Goal: Information Seeking & Learning: Learn about a topic

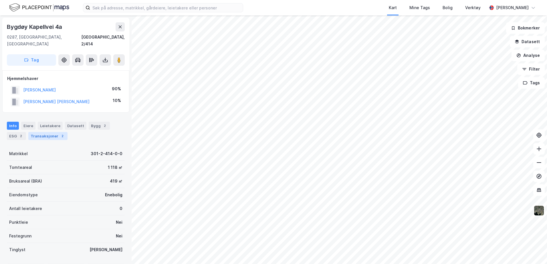
click at [39, 132] on div "Transaksjoner 2" at bounding box center [47, 136] width 39 height 8
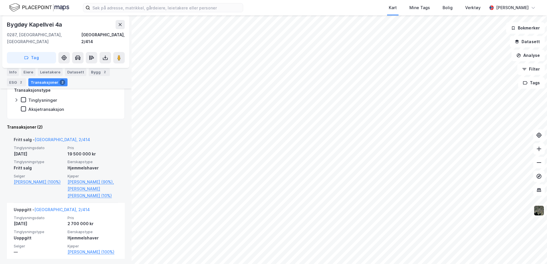
scroll to position [116, 0]
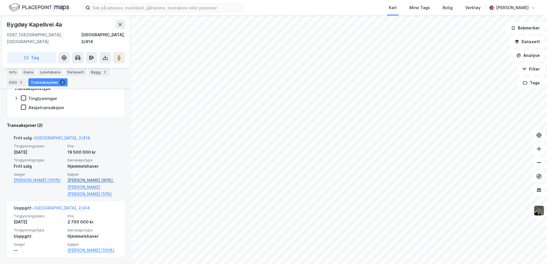
click at [89, 177] on link "[PERSON_NAME] (90%)," at bounding box center [93, 180] width 50 height 7
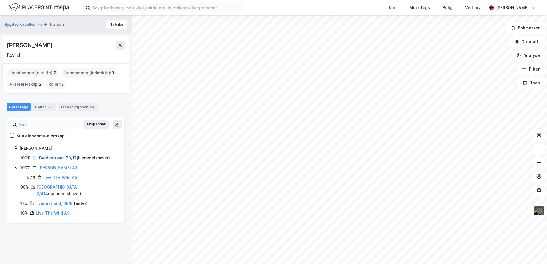
click at [55, 158] on link "Tvedestrand, 79/17" at bounding box center [57, 158] width 38 height 5
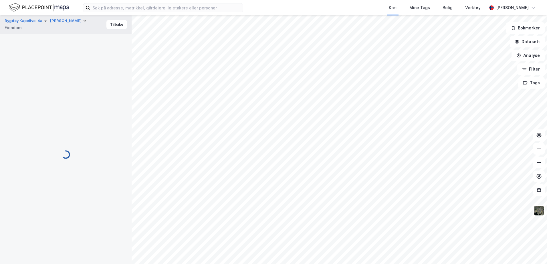
scroll to position [43, 0]
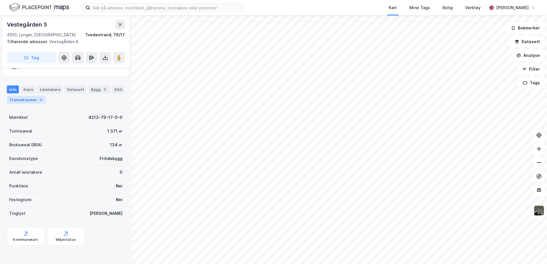
click at [33, 101] on div "Transaksjoner 3" at bounding box center [26, 100] width 39 height 8
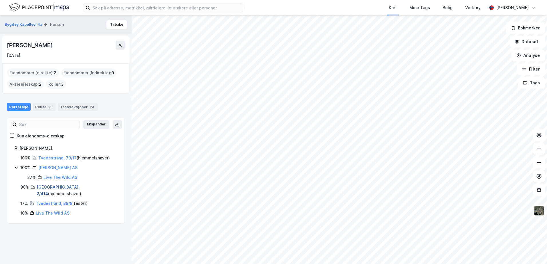
click at [45, 188] on link "[GEOGRAPHIC_DATA], 2/414" at bounding box center [58, 191] width 43 height 12
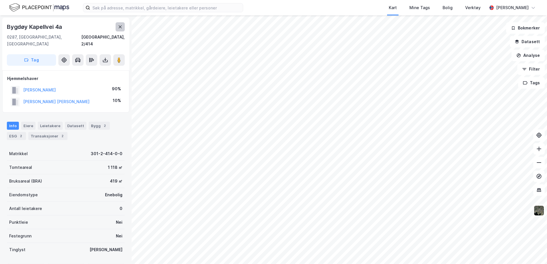
click at [119, 23] on button at bounding box center [120, 26] width 9 height 9
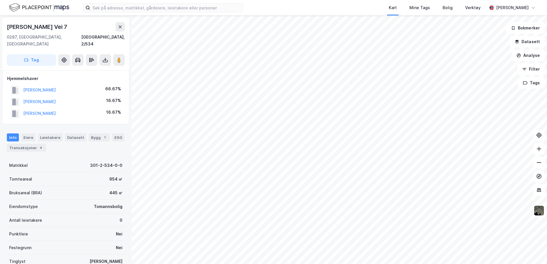
scroll to position [0, 0]
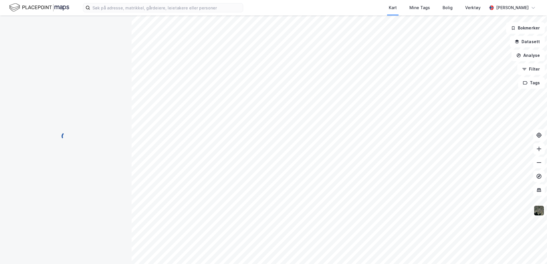
scroll to position [0, 0]
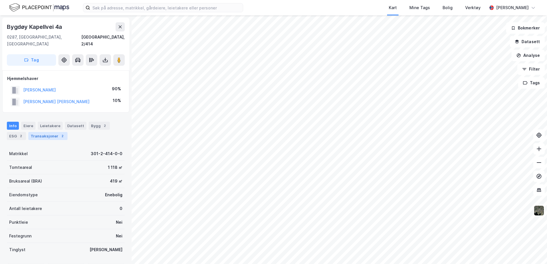
click at [43, 132] on div "Transaksjoner 2" at bounding box center [47, 136] width 39 height 8
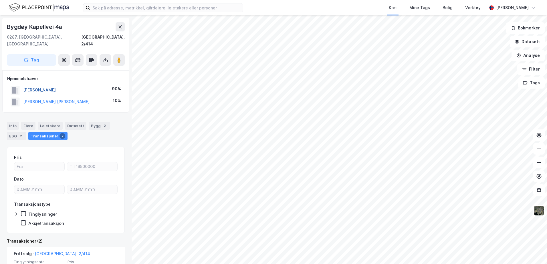
click at [0, 0] on button "[PERSON_NAME]" at bounding box center [0, 0] width 0 height 0
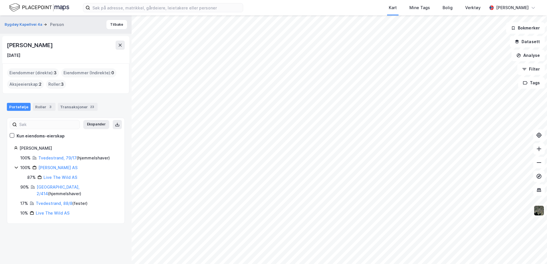
click at [15, 168] on icon at bounding box center [16, 167] width 5 height 5
click at [53, 191] on link "Tvedestrand, 88/8" at bounding box center [54, 193] width 37 height 5
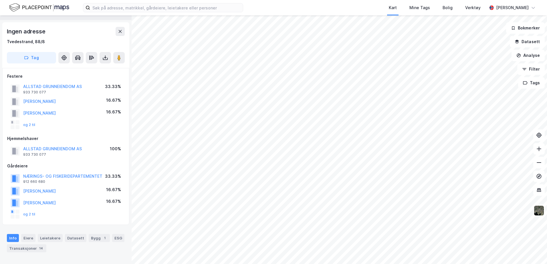
scroll to position [0, 0]
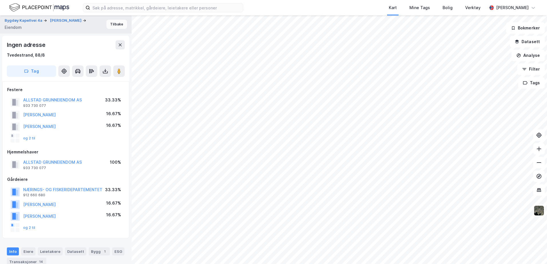
click at [108, 22] on button "Tilbake" at bounding box center [116, 24] width 21 height 9
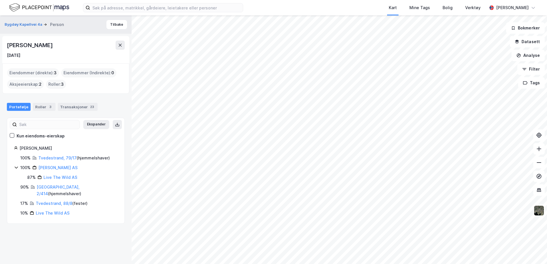
click at [58, 8] on img at bounding box center [39, 8] width 60 height 10
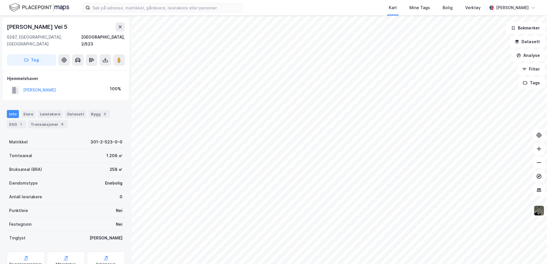
scroll to position [0, 0]
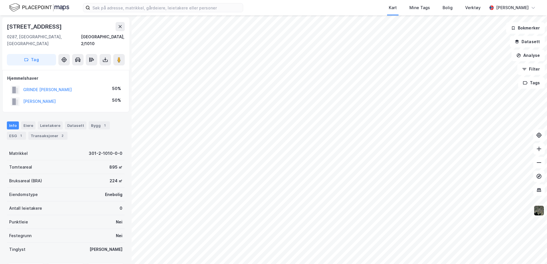
scroll to position [0, 0]
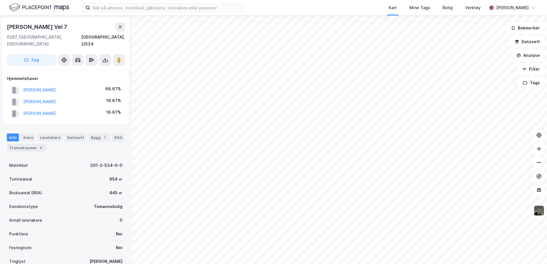
scroll to position [0, 0]
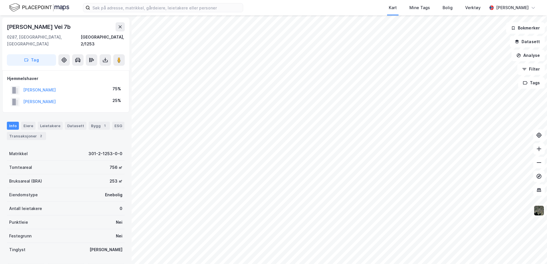
scroll to position [0, 0]
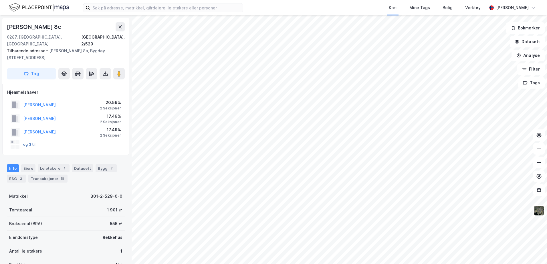
click at [0, 0] on button "og 3 til" at bounding box center [0, 0] width 0 height 0
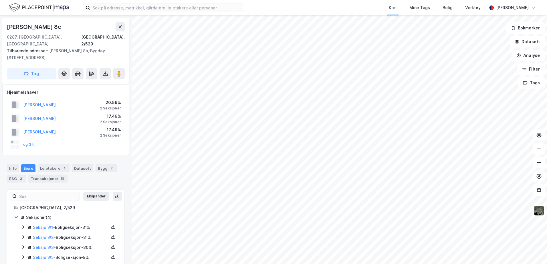
scroll to position [4, 0]
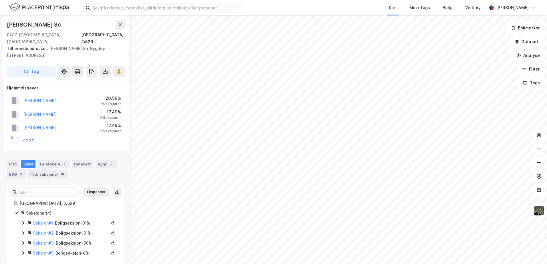
click at [0, 0] on button "og 3 til" at bounding box center [0, 0] width 0 height 0
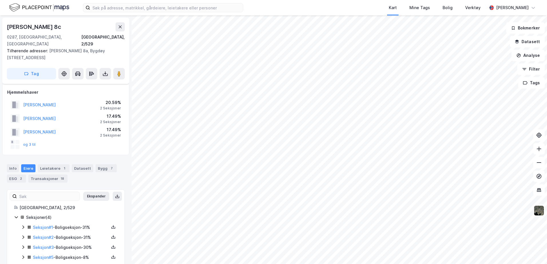
scroll to position [4, 0]
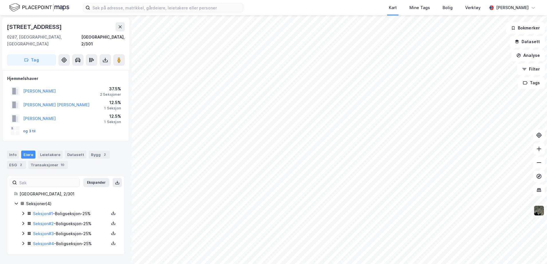
click at [0, 0] on button "og 3 til" at bounding box center [0, 0] width 0 height 0
click at [23, 151] on div "Eiere" at bounding box center [28, 155] width 14 height 8
click at [11, 151] on div "Info" at bounding box center [13, 155] width 12 height 8
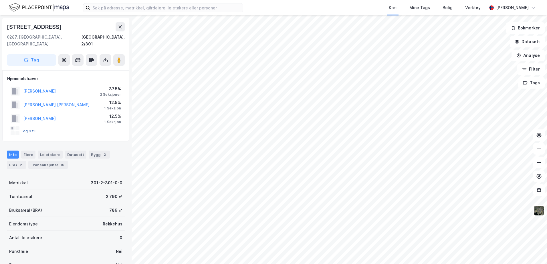
click at [0, 0] on button "og 3 til" at bounding box center [0, 0] width 0 height 0
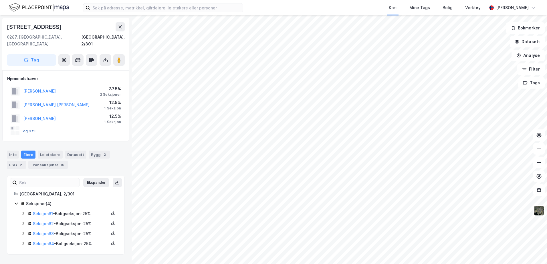
click at [0, 0] on button "og 3 til" at bounding box center [0, 0] width 0 height 0
click at [49, 161] on div "Transaksjoner 10" at bounding box center [47, 165] width 39 height 8
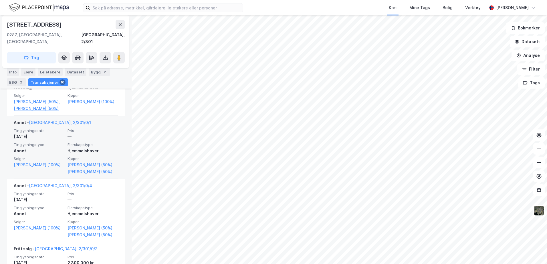
scroll to position [185, 0]
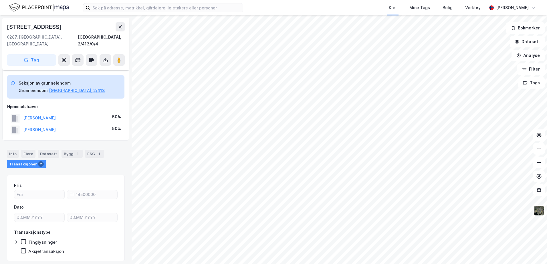
scroll to position [11, 0]
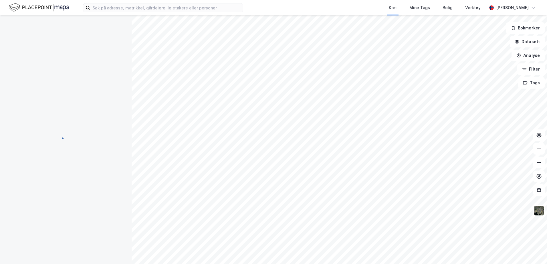
scroll to position [11, 0]
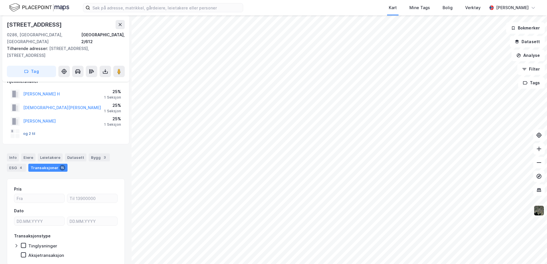
click at [0, 0] on button "og 2 til" at bounding box center [0, 0] width 0 height 0
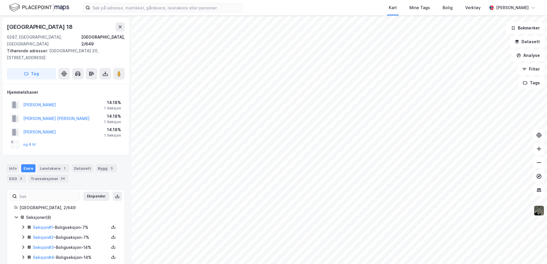
scroll to position [0, 0]
click at [0, 0] on button "og 8 til" at bounding box center [0, 0] width 0 height 0
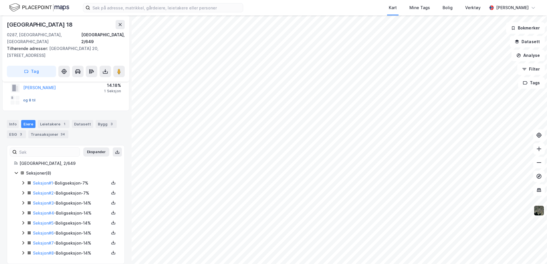
click at [0, 0] on button "og 8 til" at bounding box center [0, 0] width 0 height 0
click at [116, 89] on div "1 Seksjon" at bounding box center [112, 91] width 17 height 5
click at [44, 130] on div "Transaksjoner 34" at bounding box center [48, 134] width 40 height 8
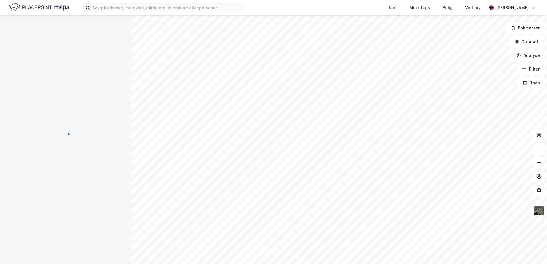
scroll to position [1, 0]
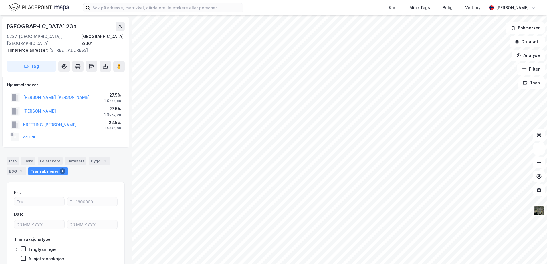
scroll to position [1, 0]
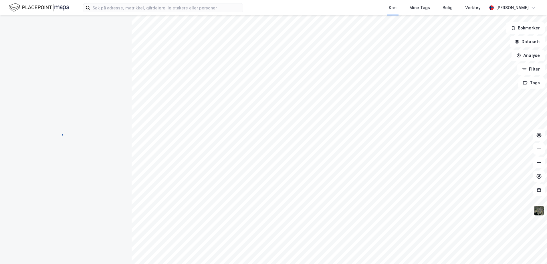
scroll to position [1, 0]
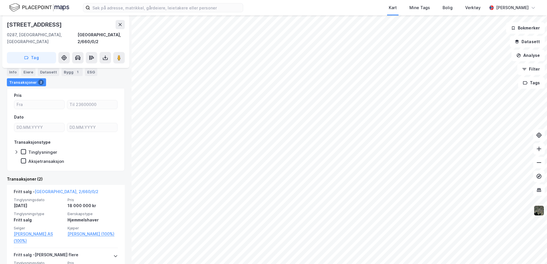
scroll to position [39, 0]
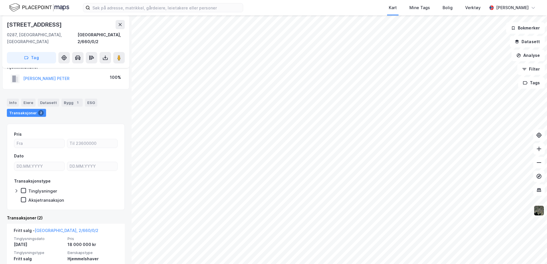
scroll to position [11, 0]
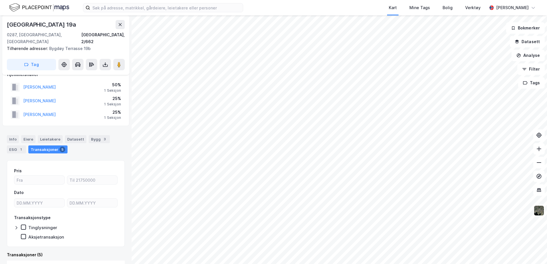
scroll to position [7, 0]
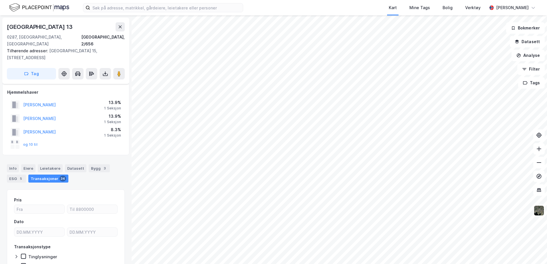
scroll to position [7, 0]
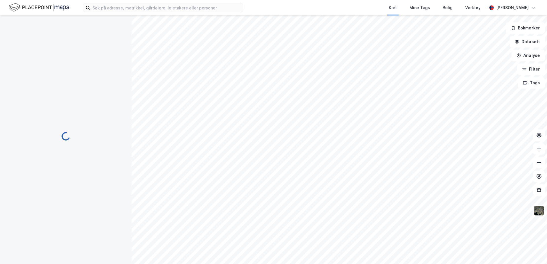
scroll to position [7, 0]
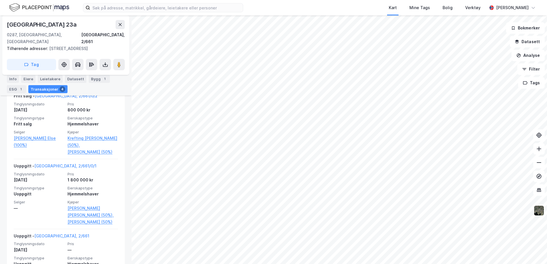
scroll to position [191, 0]
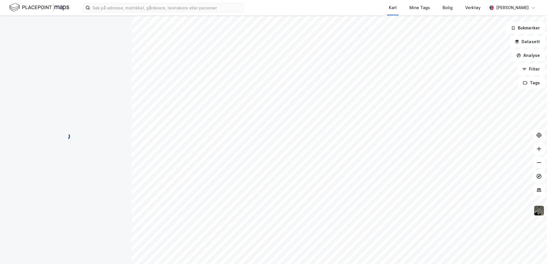
scroll to position [11, 0]
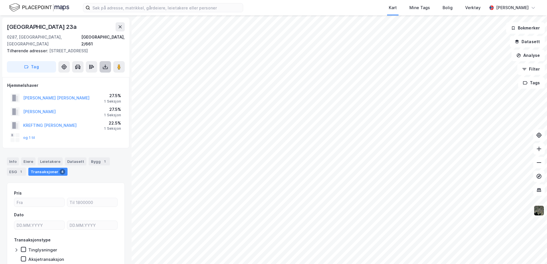
click at [103, 64] on icon at bounding box center [105, 67] width 6 height 6
click at [82, 76] on div "Last ned grunnbok" at bounding box center [76, 78] width 33 height 5
click at [92, 143] on div "[STREET_ADDRESS], 2/661 Tilhørende adresser: [GEOGRAPHIC_DATA] 23b Tag Hjemmels…" at bounding box center [66, 139] width 132 height 249
click at [0, 0] on button "og 1 til" at bounding box center [0, 0] width 0 height 0
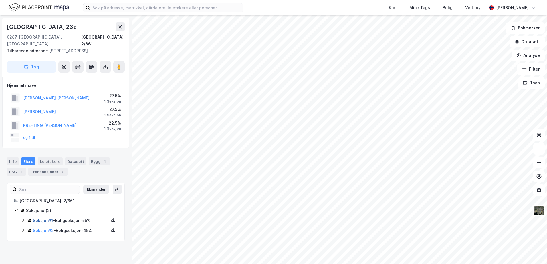
click at [41, 218] on link "Seksjon # 1" at bounding box center [43, 220] width 20 height 5
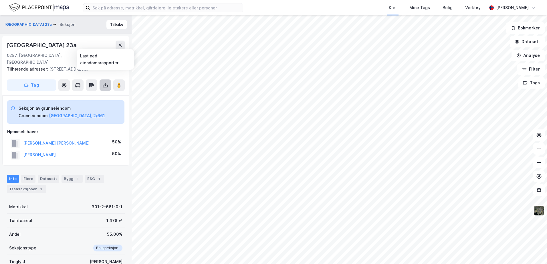
click at [104, 82] on icon at bounding box center [105, 85] width 6 height 6
click at [80, 94] on div "Last ned grunnbok" at bounding box center [76, 96] width 33 height 5
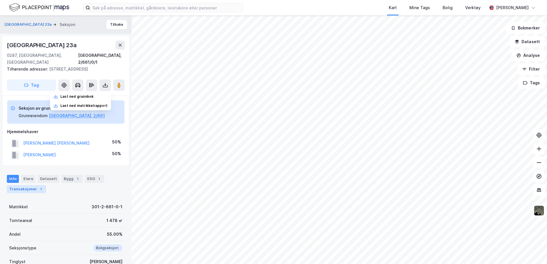
click at [15, 185] on div "Transaksjoner 1" at bounding box center [26, 189] width 39 height 8
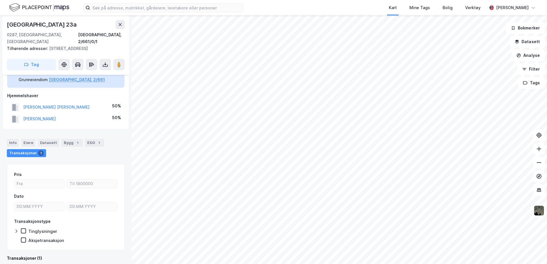
scroll to position [106, 0]
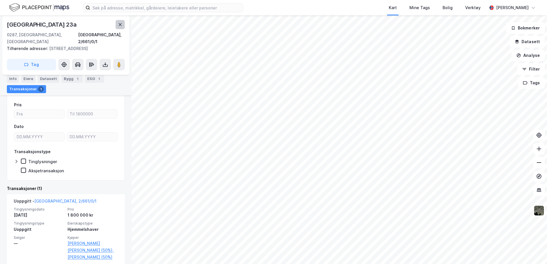
click at [121, 22] on button at bounding box center [120, 24] width 9 height 9
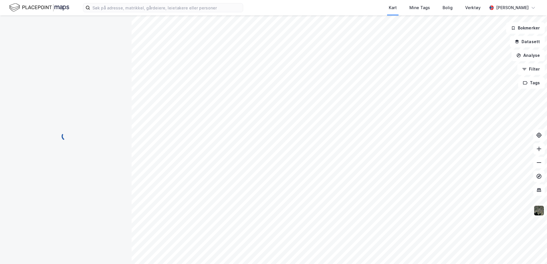
scroll to position [19, 0]
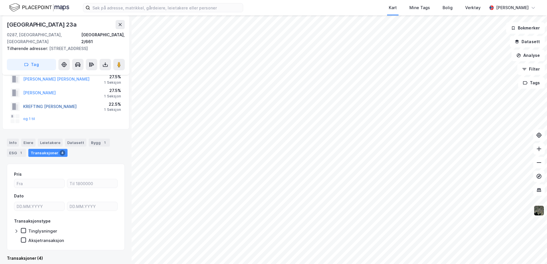
click at [0, 0] on button "KREFTING [PERSON_NAME]" at bounding box center [0, 0] width 0 height 0
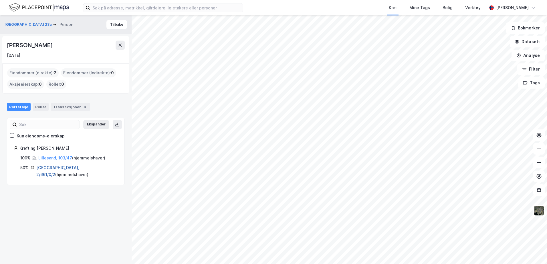
click at [59, 167] on link "[GEOGRAPHIC_DATA], 2/661/0/2" at bounding box center [57, 171] width 43 height 12
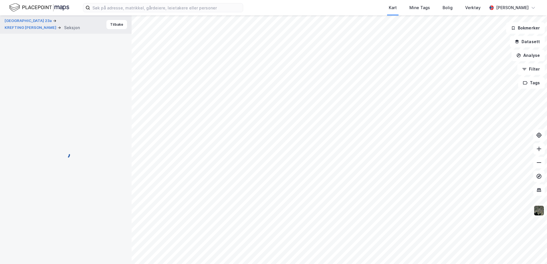
scroll to position [19, 0]
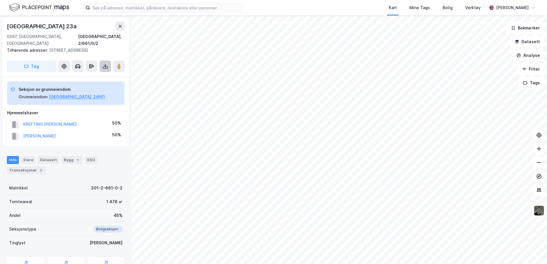
click at [105, 64] on icon at bounding box center [105, 67] width 6 height 6
click at [78, 76] on div "Last ned grunnbok" at bounding box center [76, 78] width 33 height 5
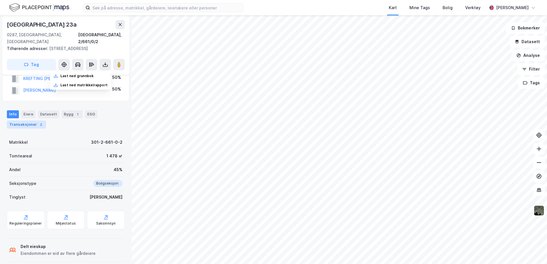
scroll to position [0, 0]
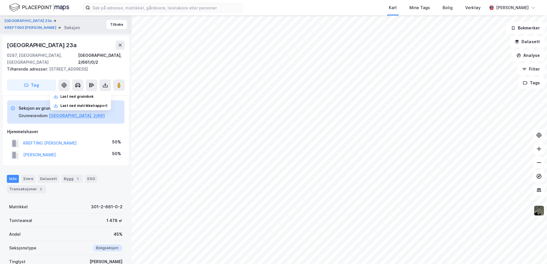
click at [111, 175] on div "Info Eiere Datasett Bygg 1 ESG Transaksjoner 2" at bounding box center [66, 184] width 118 height 18
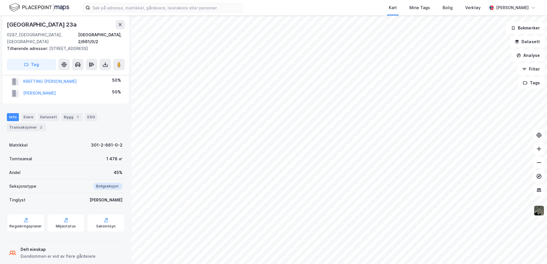
scroll to position [65, 0]
